Goal: Task Accomplishment & Management: Complete application form

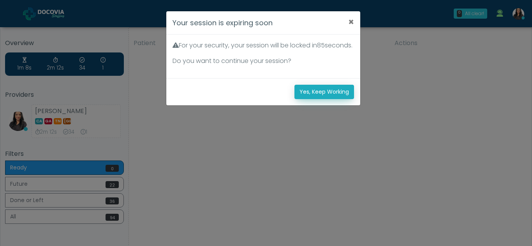
click at [340, 98] on button "Yes, Keep Working" at bounding box center [324, 92] width 60 height 14
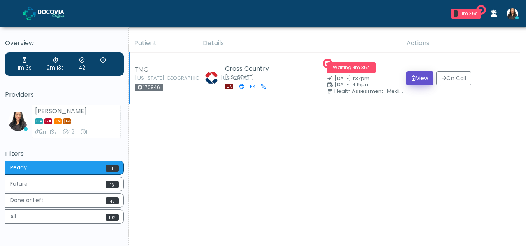
click at [420, 75] on button "View" at bounding box center [420, 78] width 27 height 14
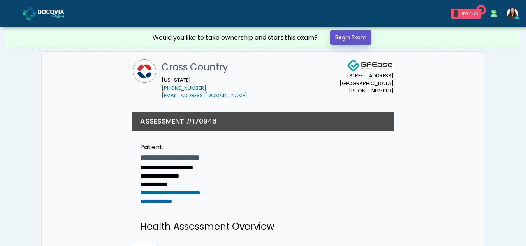
click at [356, 38] on link "Begin Exam" at bounding box center [350, 37] width 41 height 14
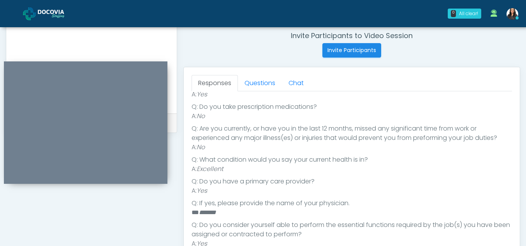
scroll to position [303, 0]
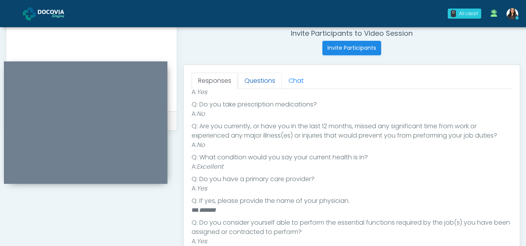
click at [270, 83] on link "Questions" at bounding box center [260, 81] width 44 height 16
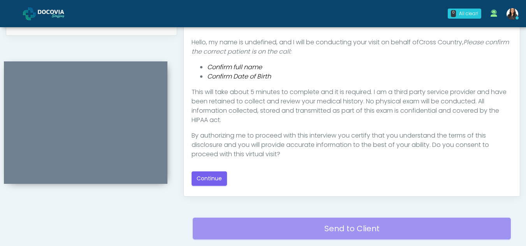
scroll to position [400, 0]
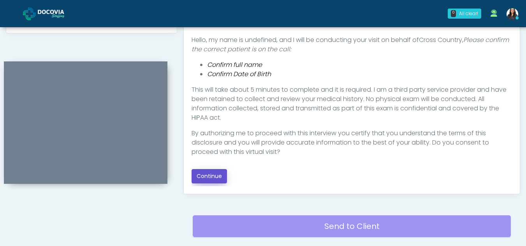
click at [204, 172] on button "Continue" at bounding box center [209, 176] width 35 height 14
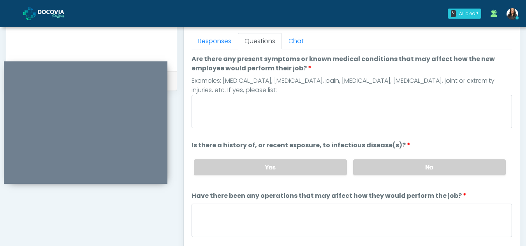
scroll to position [336, 0]
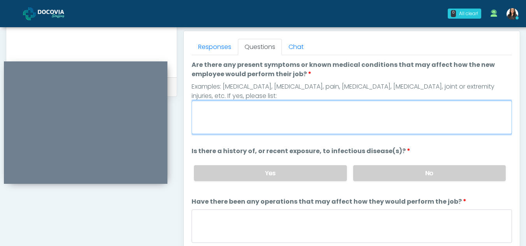
click at [285, 128] on textarea "Are there any present symptoms or known medical conditions that may affect how …" at bounding box center [352, 117] width 320 height 33
type textarea "**"
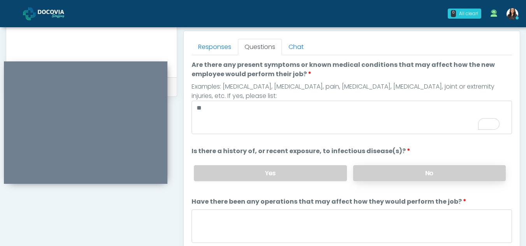
click at [438, 177] on label "No" at bounding box center [429, 173] width 153 height 16
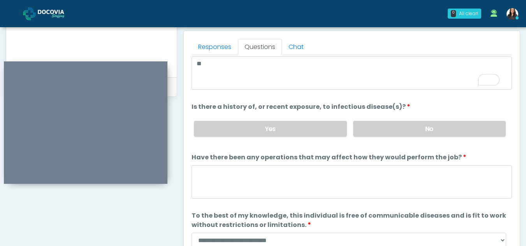
scroll to position [67, 0]
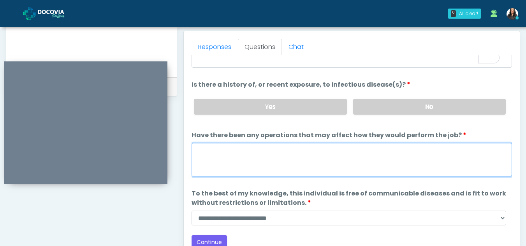
click at [228, 170] on textarea "Have there been any operations that may affect how they would perform the job?" at bounding box center [352, 159] width 320 height 33
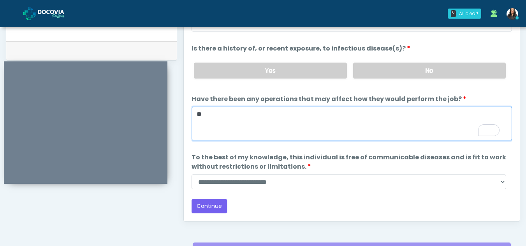
scroll to position [376, 0]
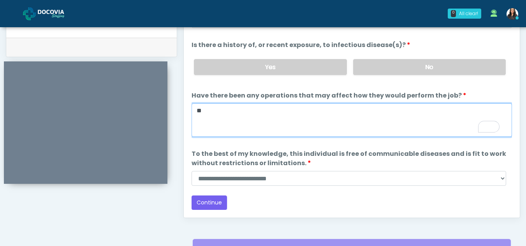
type textarea "**"
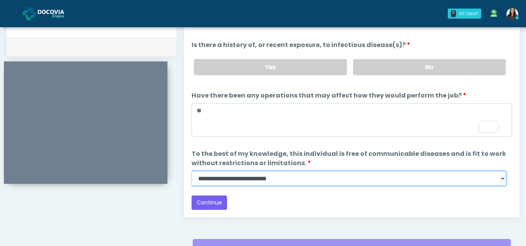
click at [503, 180] on select "**********" at bounding box center [349, 178] width 315 height 15
select select "******"
click at [192, 171] on select "**********" at bounding box center [349, 178] width 315 height 15
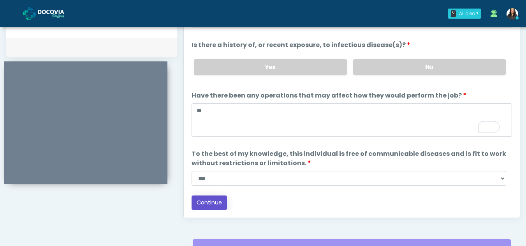
click at [212, 204] on button "Continue" at bounding box center [209, 203] width 35 height 14
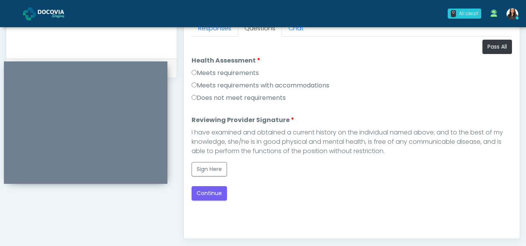
scroll to position [354, 0]
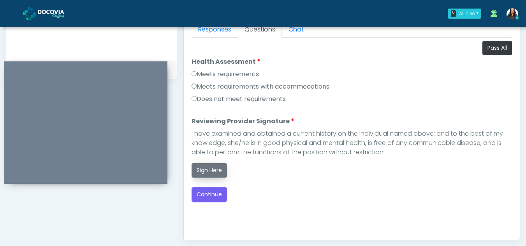
click at [213, 171] on button "Sign Here" at bounding box center [209, 171] width 35 height 14
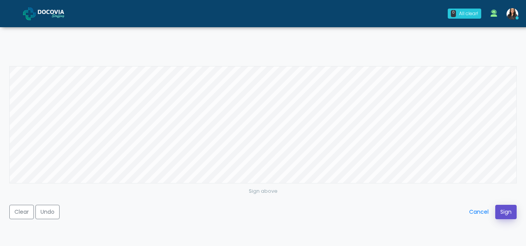
click at [507, 211] on button "Sign" at bounding box center [505, 212] width 21 height 14
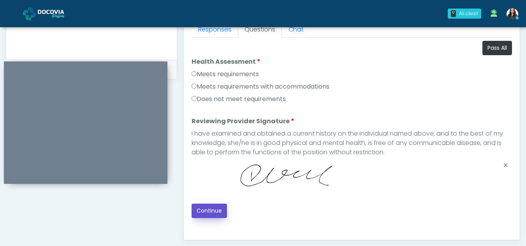
click at [216, 209] on button "Continue" at bounding box center [209, 211] width 35 height 14
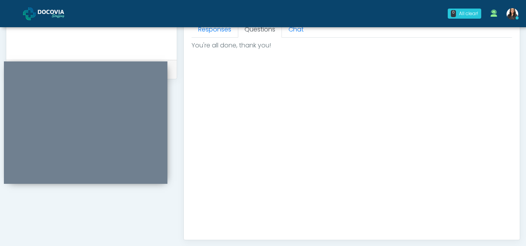
scroll to position [467, 0]
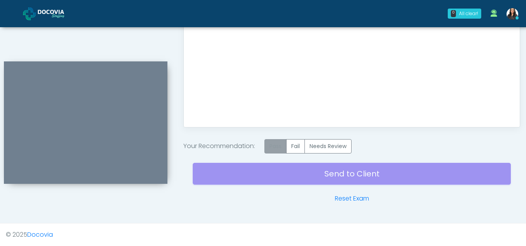
click at [278, 148] on label "Pass" at bounding box center [275, 146] width 22 height 14
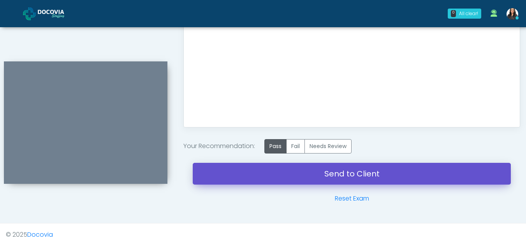
click at [335, 173] on link "Send to Client" at bounding box center [352, 174] width 318 height 22
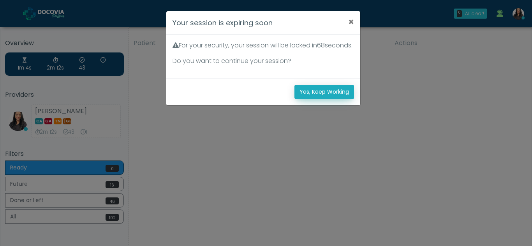
click at [324, 99] on button "Yes, Keep Working" at bounding box center [324, 92] width 60 height 14
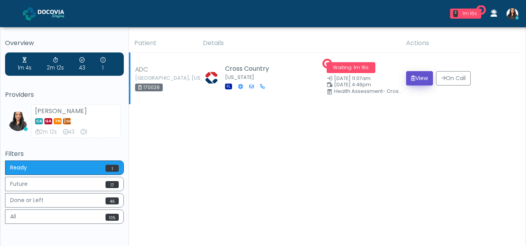
click at [416, 79] on button "View" at bounding box center [419, 78] width 27 height 14
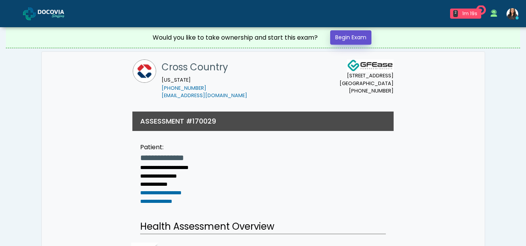
click at [346, 34] on link "Begin Exam" at bounding box center [350, 37] width 41 height 14
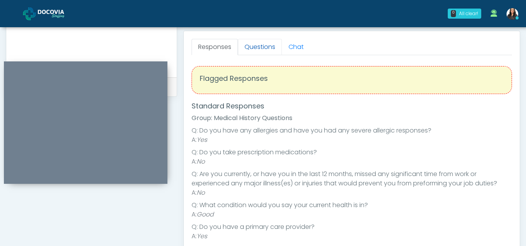
click at [260, 52] on link "Questions" at bounding box center [260, 47] width 44 height 16
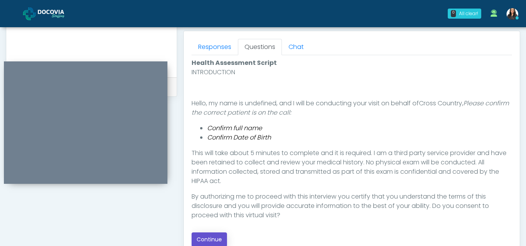
click at [211, 241] on button "Continue" at bounding box center [209, 240] width 35 height 14
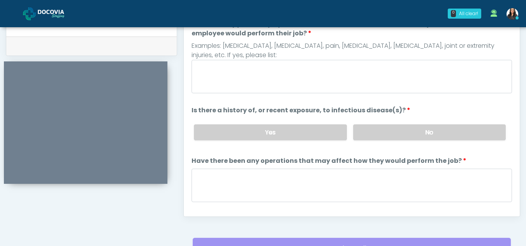
scroll to position [346, 0]
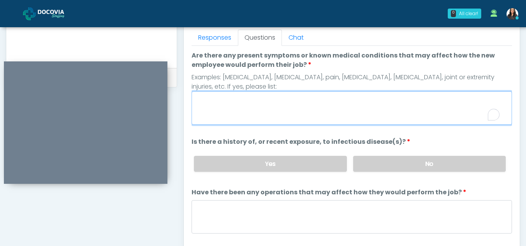
click at [244, 114] on textarea "Are there any present symptoms or known medical conditions that may affect how …" at bounding box center [352, 108] width 320 height 33
type textarea "**"
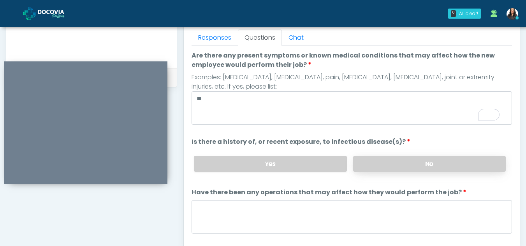
click at [429, 168] on label "No" at bounding box center [429, 164] width 153 height 16
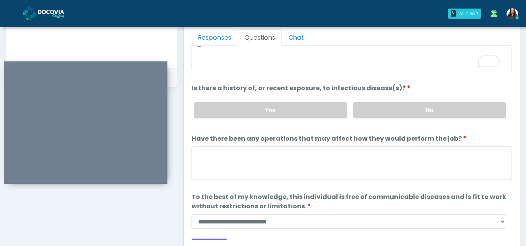
scroll to position [67, 0]
